Goal: Entertainment & Leisure: Consume media (video, audio)

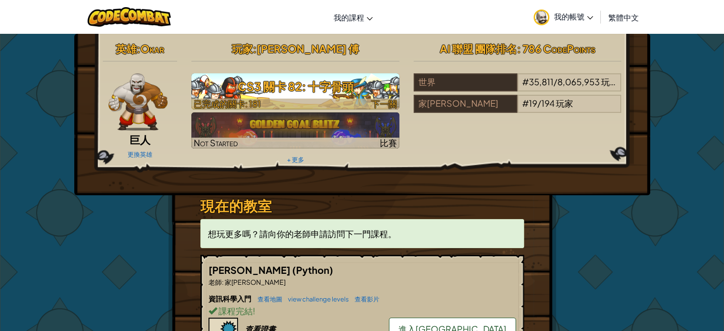
click at [279, 97] on img at bounding box center [295, 91] width 208 height 36
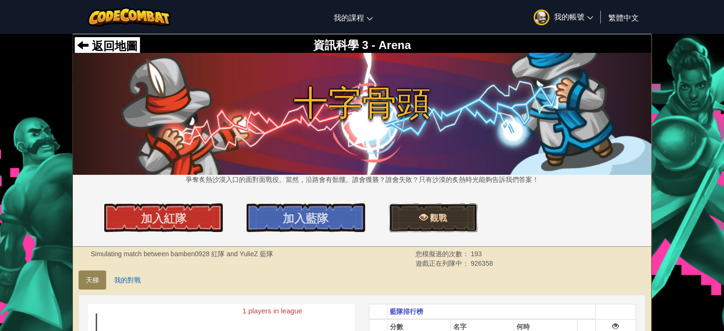
click at [461, 225] on link "觀戰" at bounding box center [433, 217] width 89 height 29
click at [340, 219] on link "加入藍隊" at bounding box center [306, 217] width 119 height 29
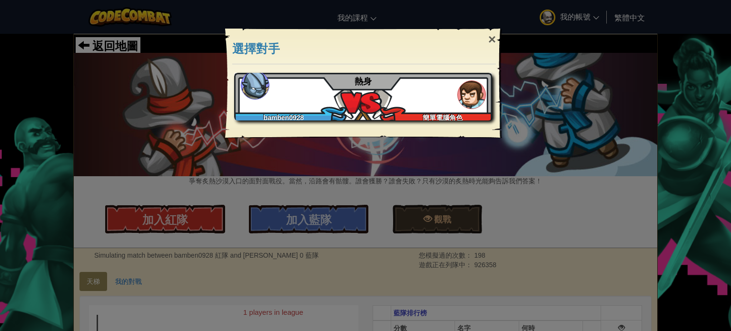
click at [395, 100] on div "bamben0928 簡單電腦角色 熱身" at bounding box center [363, 97] width 258 height 48
